Goal: Find specific page/section: Find specific page/section

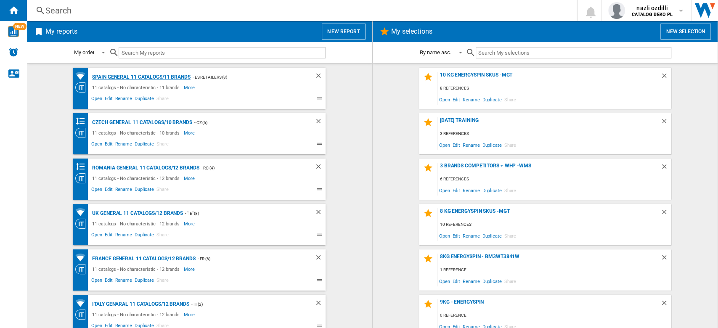
click at [115, 76] on div "Spain General 11 catalogs/11 brands" at bounding box center [140, 77] width 100 height 11
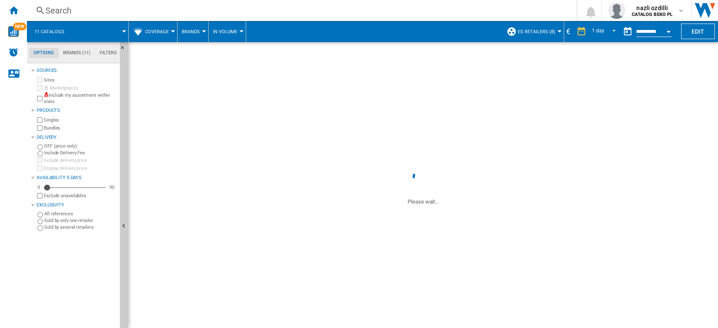
click at [565, 31] on div "€" at bounding box center [568, 31] width 8 height 11
click at [567, 31] on div "€" at bounding box center [568, 31] width 8 height 11
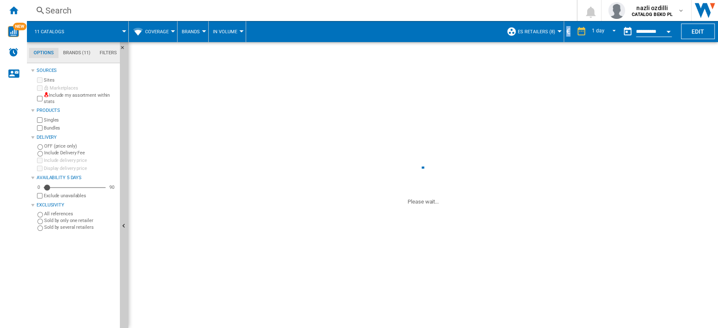
click at [568, 29] on div "€" at bounding box center [568, 31] width 8 height 11
click at [565, 30] on div "€" at bounding box center [568, 31] width 8 height 11
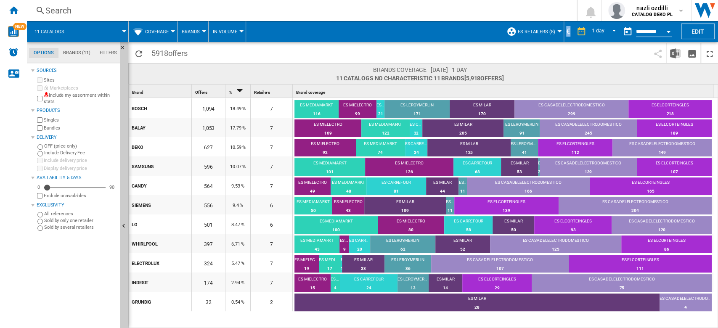
click at [565, 40] on div "11 catalogs Coverage Price Price Matrix Price Ranking Analytics Base 100 Shared…" at bounding box center [299, 31] width 545 height 21
click at [565, 27] on div "€" at bounding box center [568, 31] width 8 height 11
click at [548, 32] on span "ES Retailers (8)" at bounding box center [536, 31] width 37 height 5
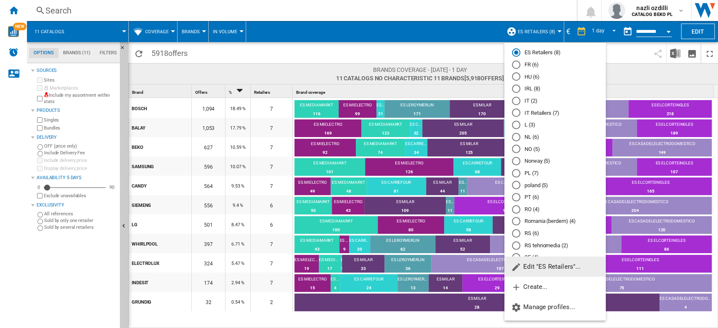
scroll to position [330, 0]
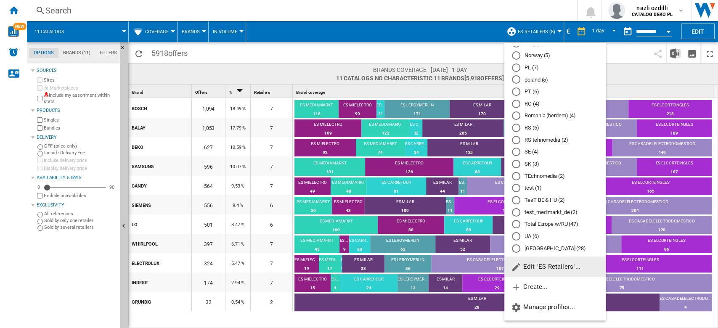
click at [649, 64] on md-backdrop at bounding box center [359, 164] width 718 height 328
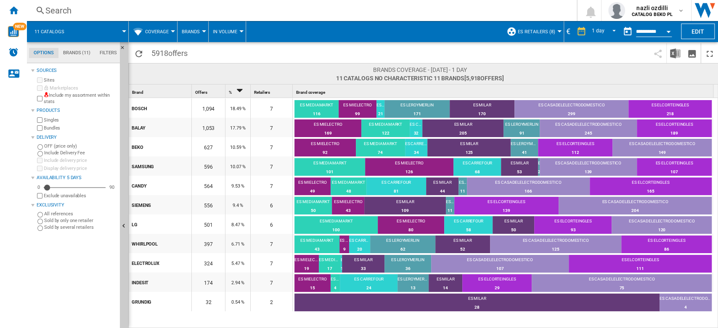
click at [560, 34] on md-menu "ES Retailers (8)" at bounding box center [533, 31] width 62 height 21
click at [564, 29] on div "€" at bounding box center [568, 31] width 8 height 11
click at [567, 32] on div "€" at bounding box center [568, 31] width 8 height 11
click at [568, 34] on div "€" at bounding box center [568, 31] width 8 height 11
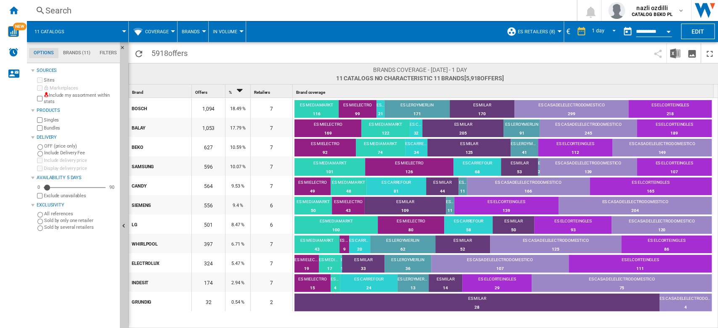
click at [565, 29] on div "€" at bounding box center [568, 31] width 8 height 11
click at [565, 34] on div "€" at bounding box center [568, 31] width 8 height 11
click at [568, 31] on div "€" at bounding box center [568, 31] width 8 height 11
click at [563, 53] on span at bounding box center [534, 53] width 229 height 20
click at [572, 27] on div "1 day 1 day 7 last days 14 last days 21 last days 28 last days 31 last days 4 l…" at bounding box center [595, 31] width 47 height 21
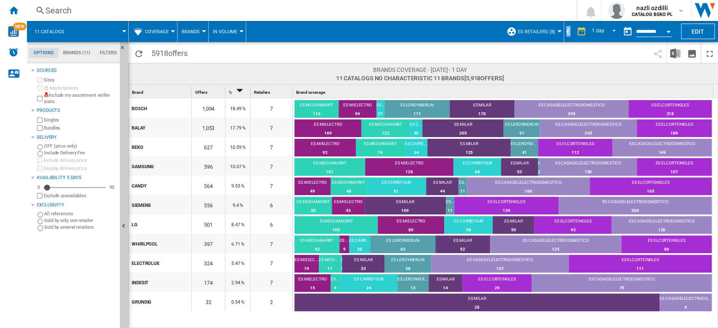
click at [564, 29] on div "€" at bounding box center [568, 31] width 8 height 11
click at [564, 30] on div "€" at bounding box center [568, 31] width 8 height 11
click at [17, 16] on div "Home" at bounding box center [13, 10] width 27 height 21
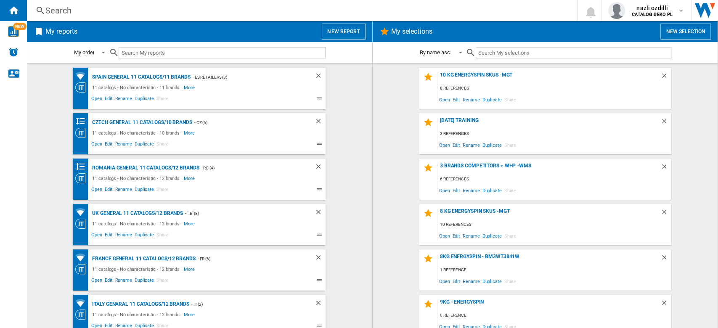
click at [264, 59] on div at bounding box center [216, 53] width 217 height 20
click at [264, 49] on input "text" at bounding box center [222, 52] width 207 height 11
click at [125, 75] on div "Spain General 11 catalogs/11 brands" at bounding box center [140, 77] width 100 height 11
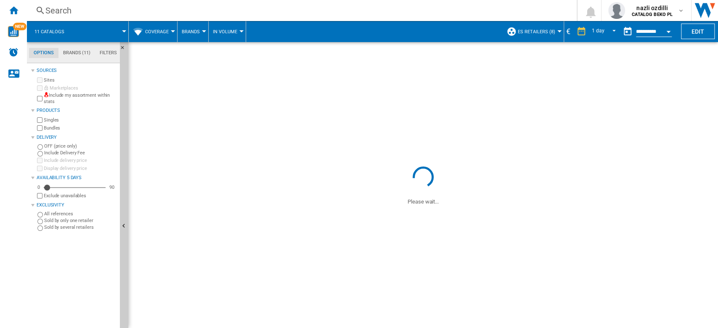
click at [567, 29] on div "€" at bounding box center [568, 31] width 8 height 11
